Goal: Information Seeking & Learning: Learn about a topic

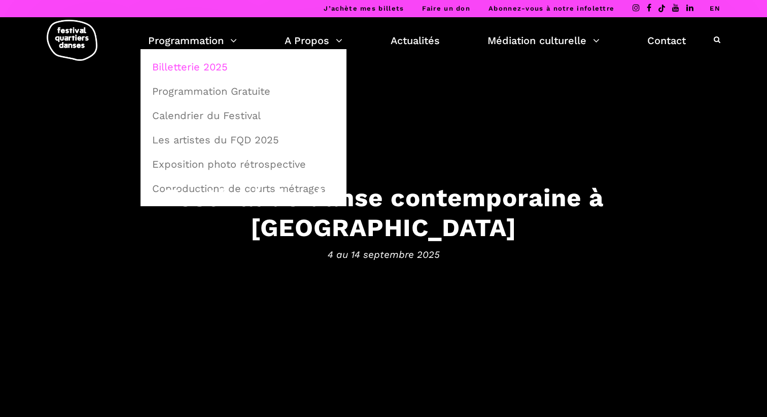
click at [189, 67] on link "Billetterie 2025" at bounding box center [243, 66] width 195 height 23
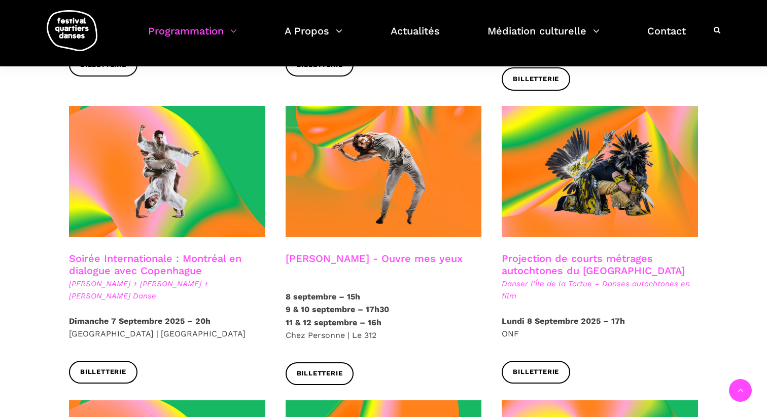
scroll to position [527, 0]
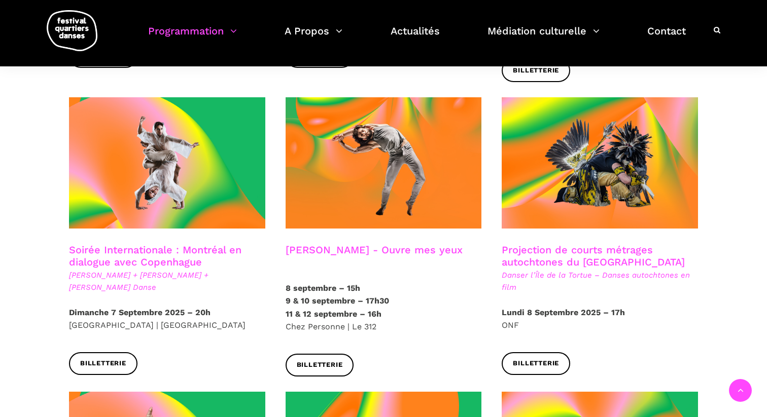
click at [160, 244] on link "Soirée Internationale : Montréal en dialogue avec Copenhague" at bounding box center [155, 256] width 172 height 24
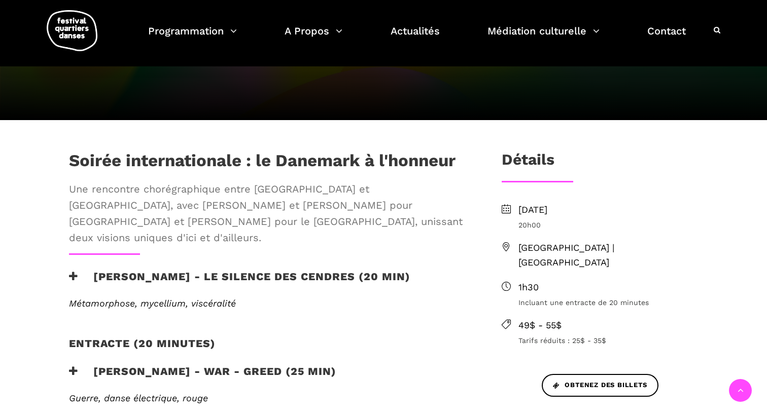
click at [129, 270] on h3 "Charles-Alexis Desgagnés - Le silence des cendres (20 min)" at bounding box center [239, 282] width 341 height 25
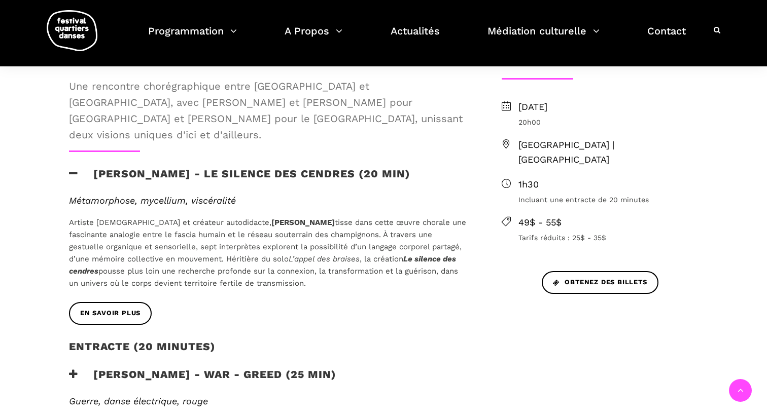
scroll to position [320, 0]
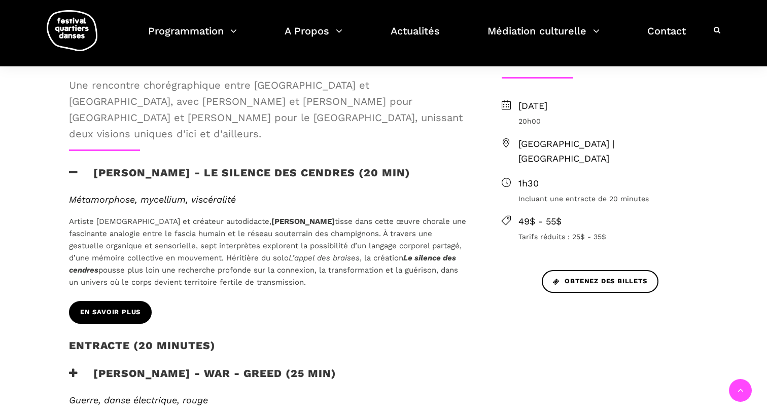
click at [119, 307] on span "En savoir plus" at bounding box center [110, 312] width 60 height 11
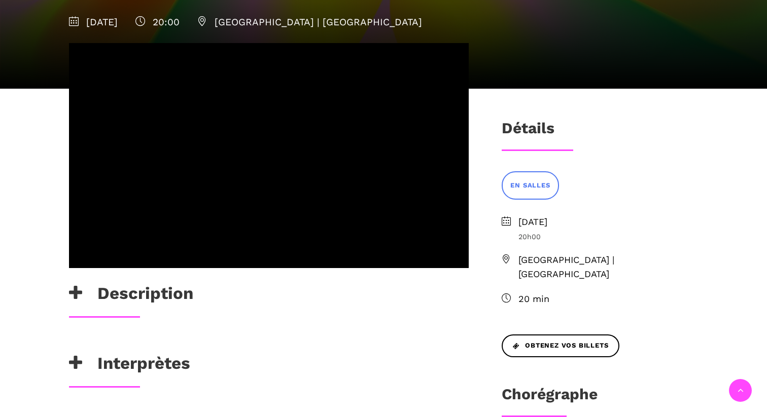
scroll to position [182, 0]
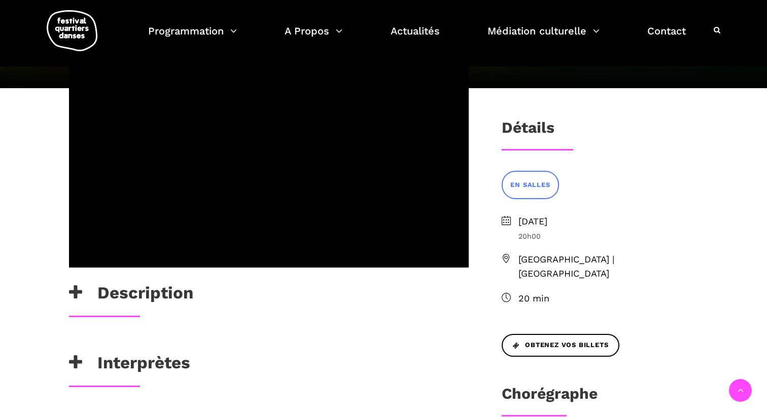
click at [128, 308] on h3 "Description" at bounding box center [131, 295] width 124 height 25
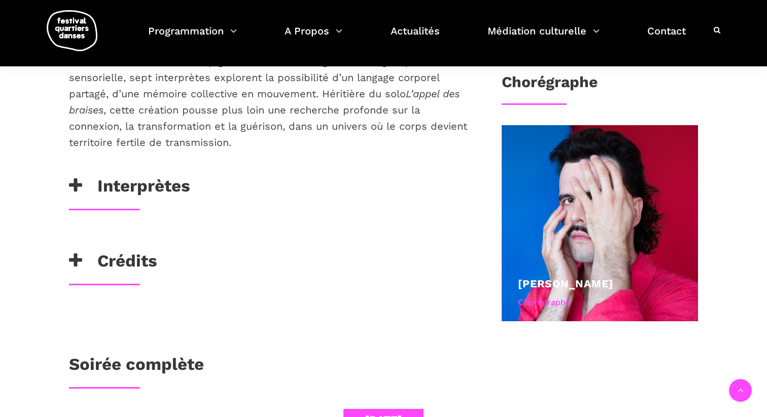
scroll to position [504, 0]
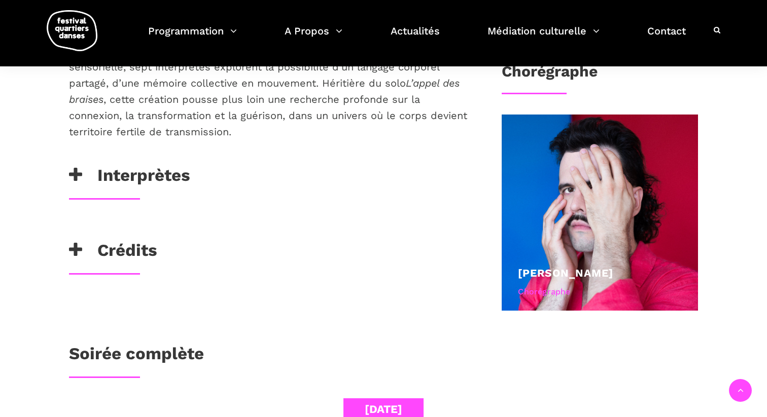
click at [142, 191] on h3 "Interprètes" at bounding box center [129, 177] width 121 height 25
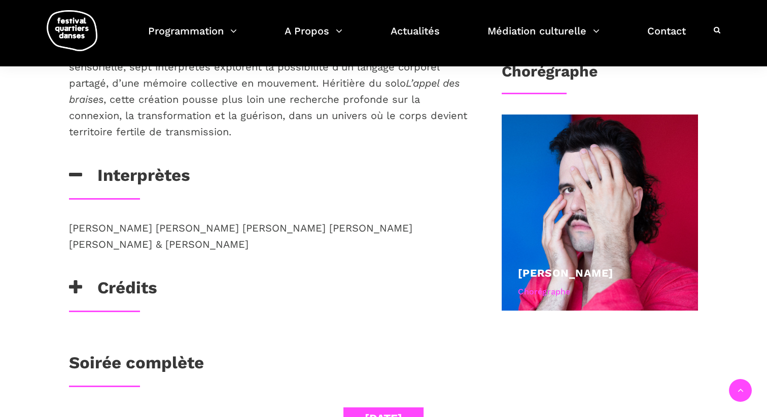
click at [152, 303] on h3 "Crédits" at bounding box center [113, 290] width 88 height 25
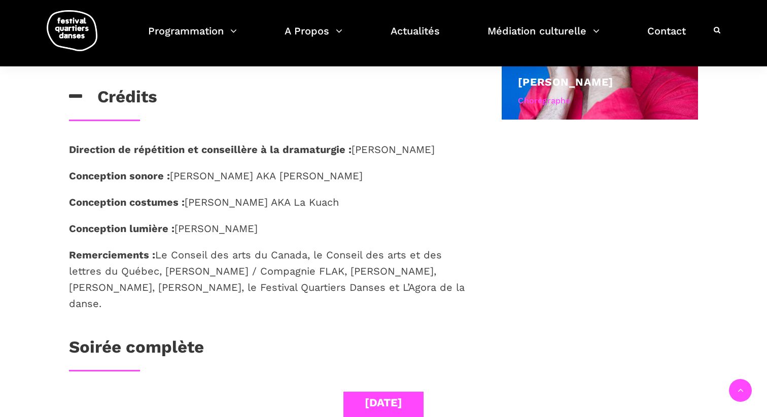
scroll to position [704, 0]
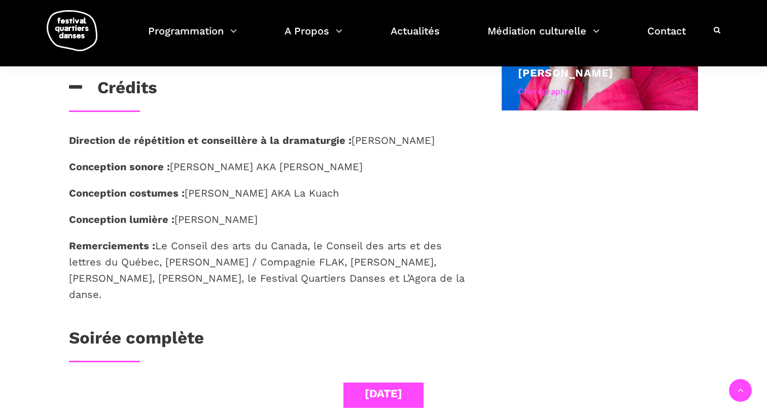
drag, startPoint x: 457, startPoint y: 313, endPoint x: 68, endPoint y: 173, distance: 414.1
click at [68, 173] on div "Direction de répétition et conseillère à la dramaturgie : [PERSON_NAME] Concept…" at bounding box center [269, 230] width 420 height 196
copy div "Direction de répétition et conseillère à la dramaturgie : [PERSON_NAME] Concept…"
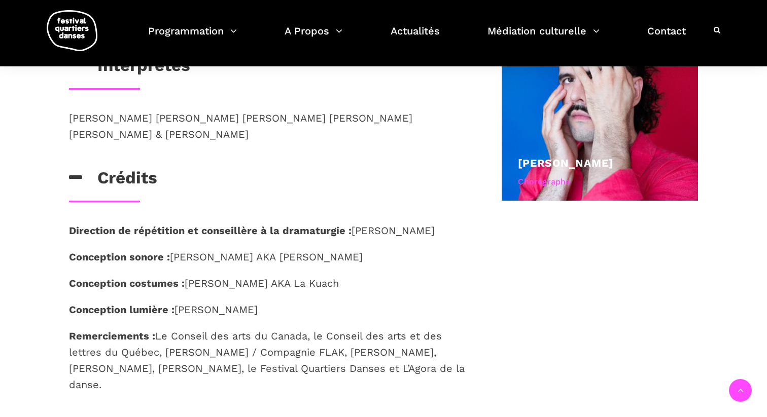
scroll to position [512, 0]
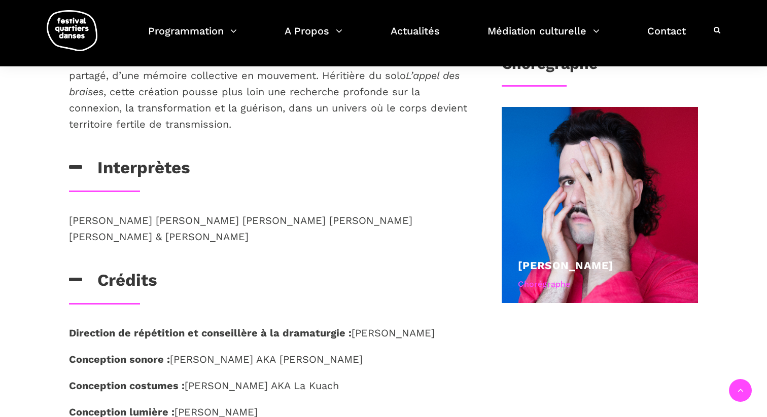
drag, startPoint x: 335, startPoint y: 270, endPoint x: 69, endPoint y: 257, distance: 265.6
click at [69, 245] on p "[PERSON_NAME] [PERSON_NAME] [PERSON_NAME] [PERSON_NAME] [PERSON_NAME] & [PERSON…" at bounding box center [269, 229] width 400 height 32
copy span "[PERSON_NAME] [PERSON_NAME] [PERSON_NAME] [PERSON_NAME] [PERSON_NAME] & [PERSON…"
